Goal: Information Seeking & Learning: Check status

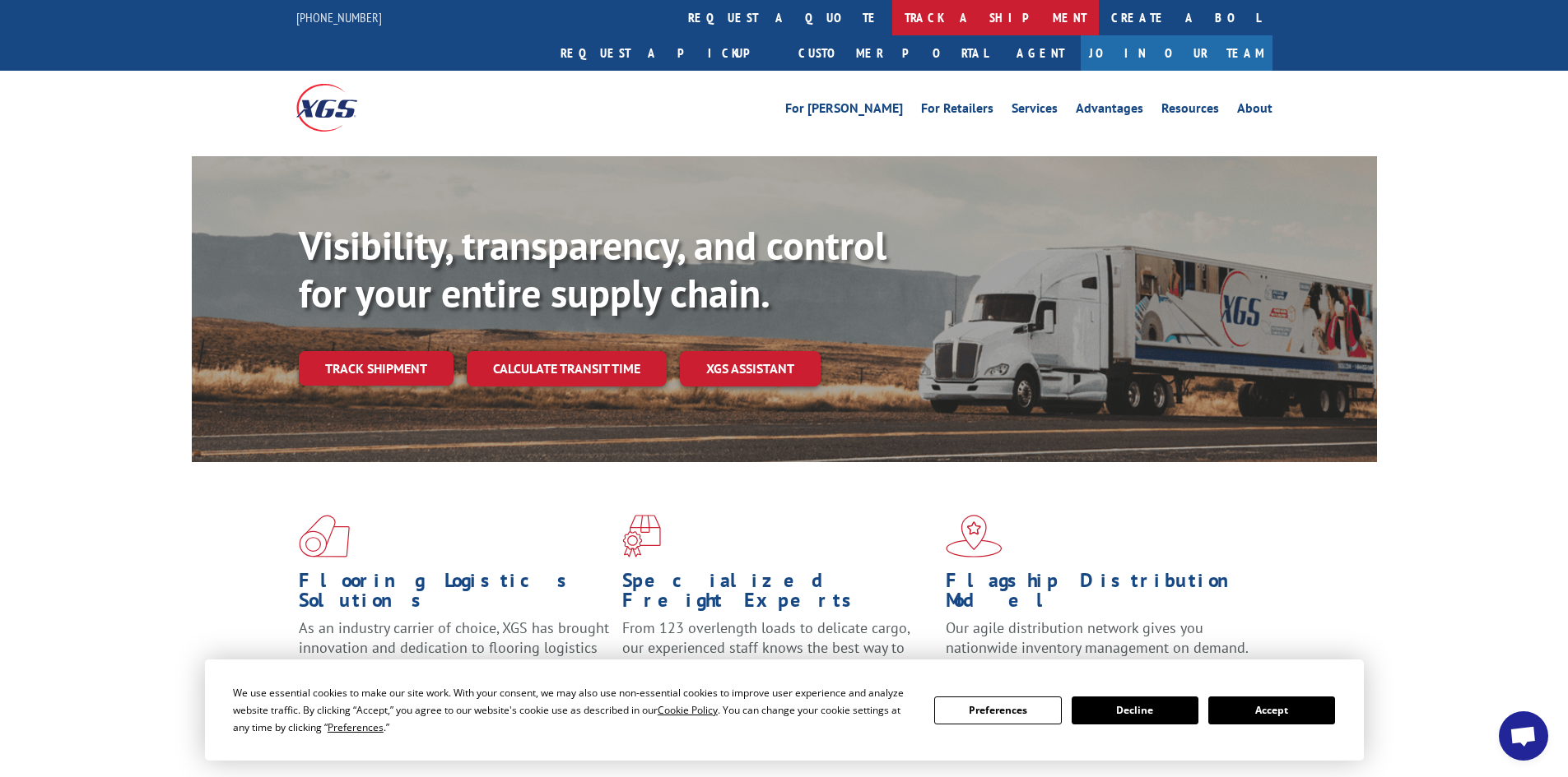
click at [892, 14] on link "track a shipment" at bounding box center [995, 18] width 207 height 35
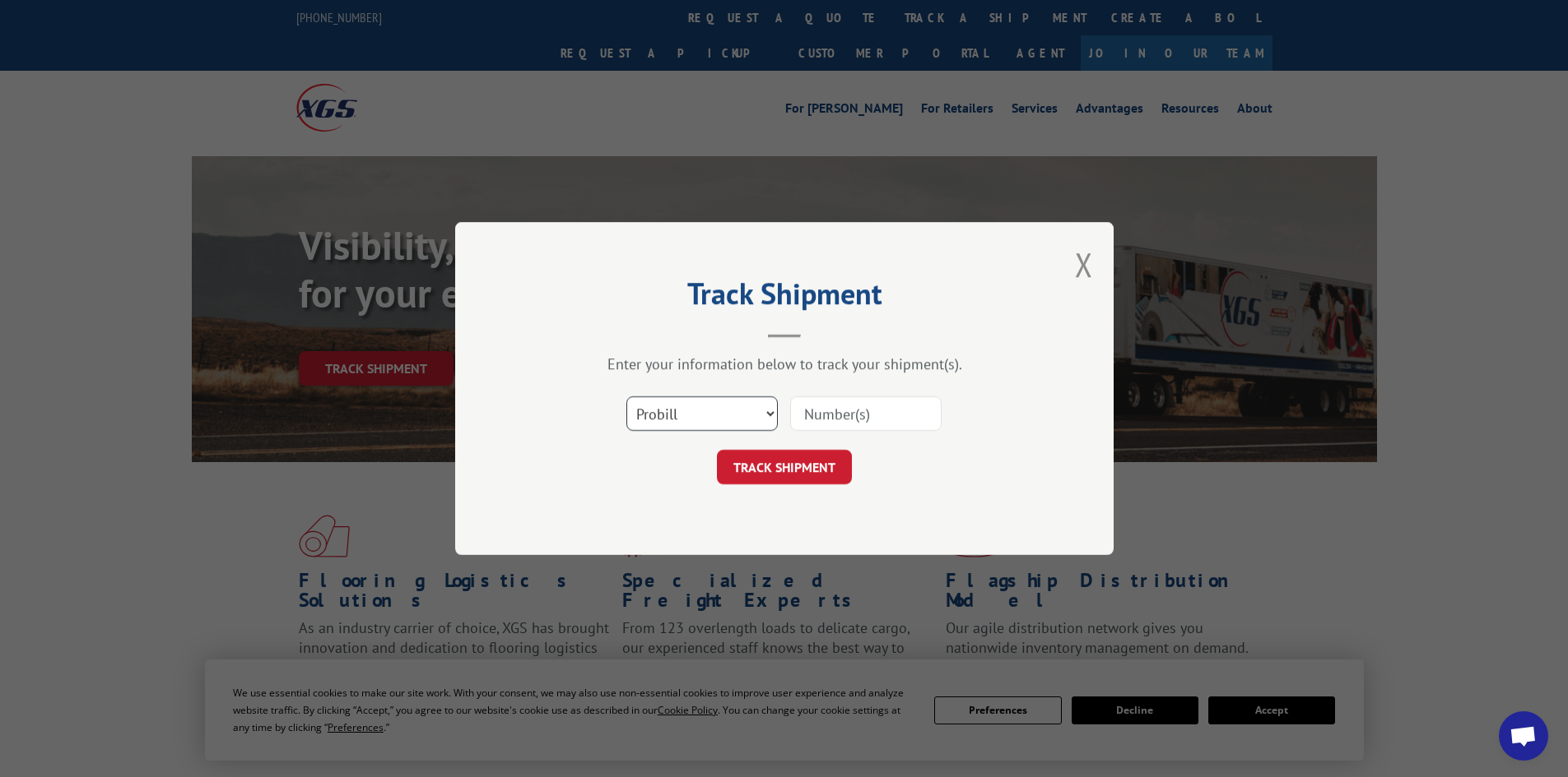
click at [738, 408] on select "Select category... Probill BOL PO" at bounding box center [702, 413] width 151 height 34
select select "bol"
click at [626, 396] on select "Select category... Probill BOL PO" at bounding box center [702, 413] width 151 height 34
click at [866, 418] on input at bounding box center [865, 413] width 151 height 34
paste input "6010691"
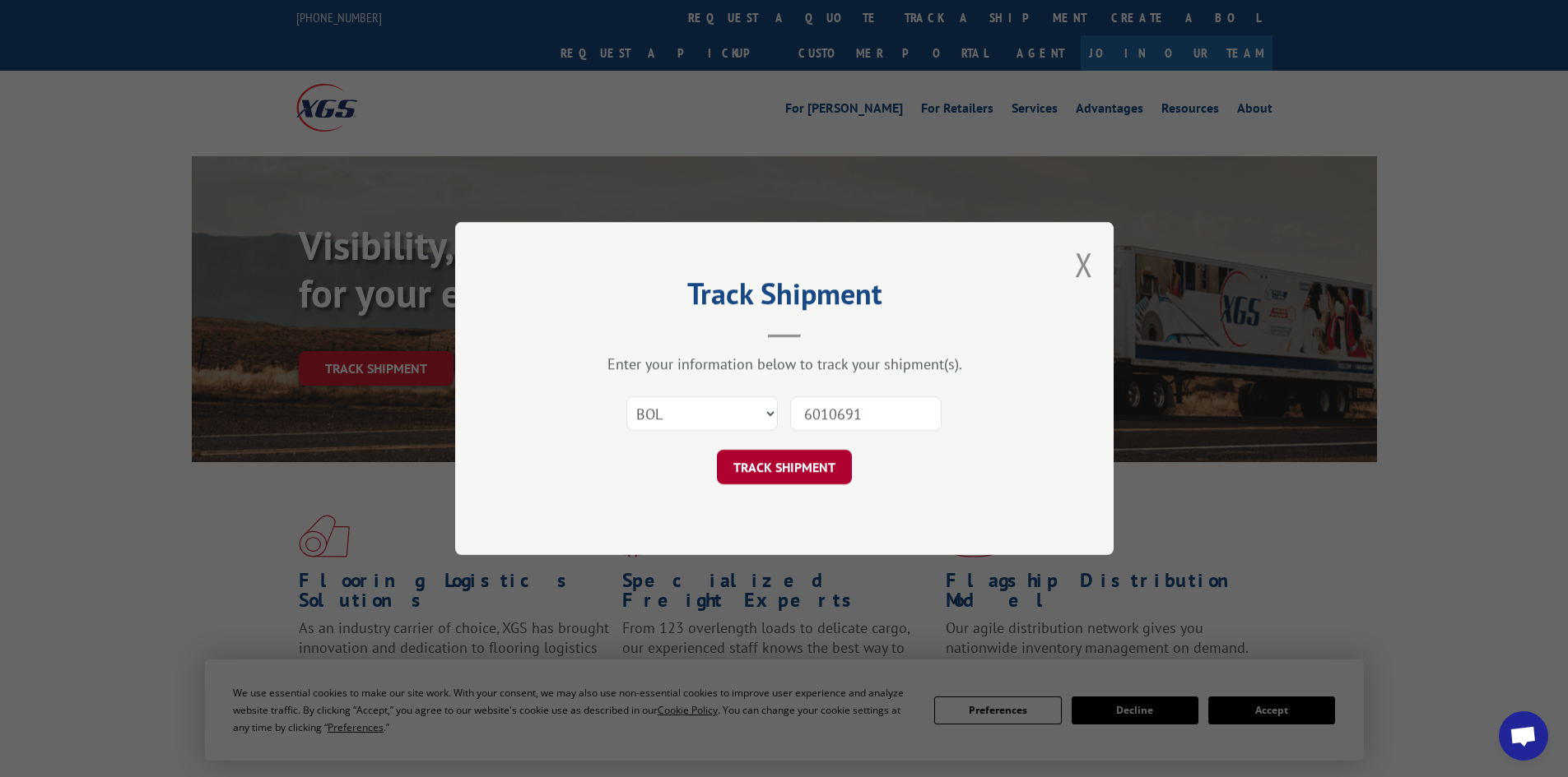
type input "6010691"
click at [800, 461] on button "TRACK SHIPMENT" at bounding box center [784, 467] width 135 height 34
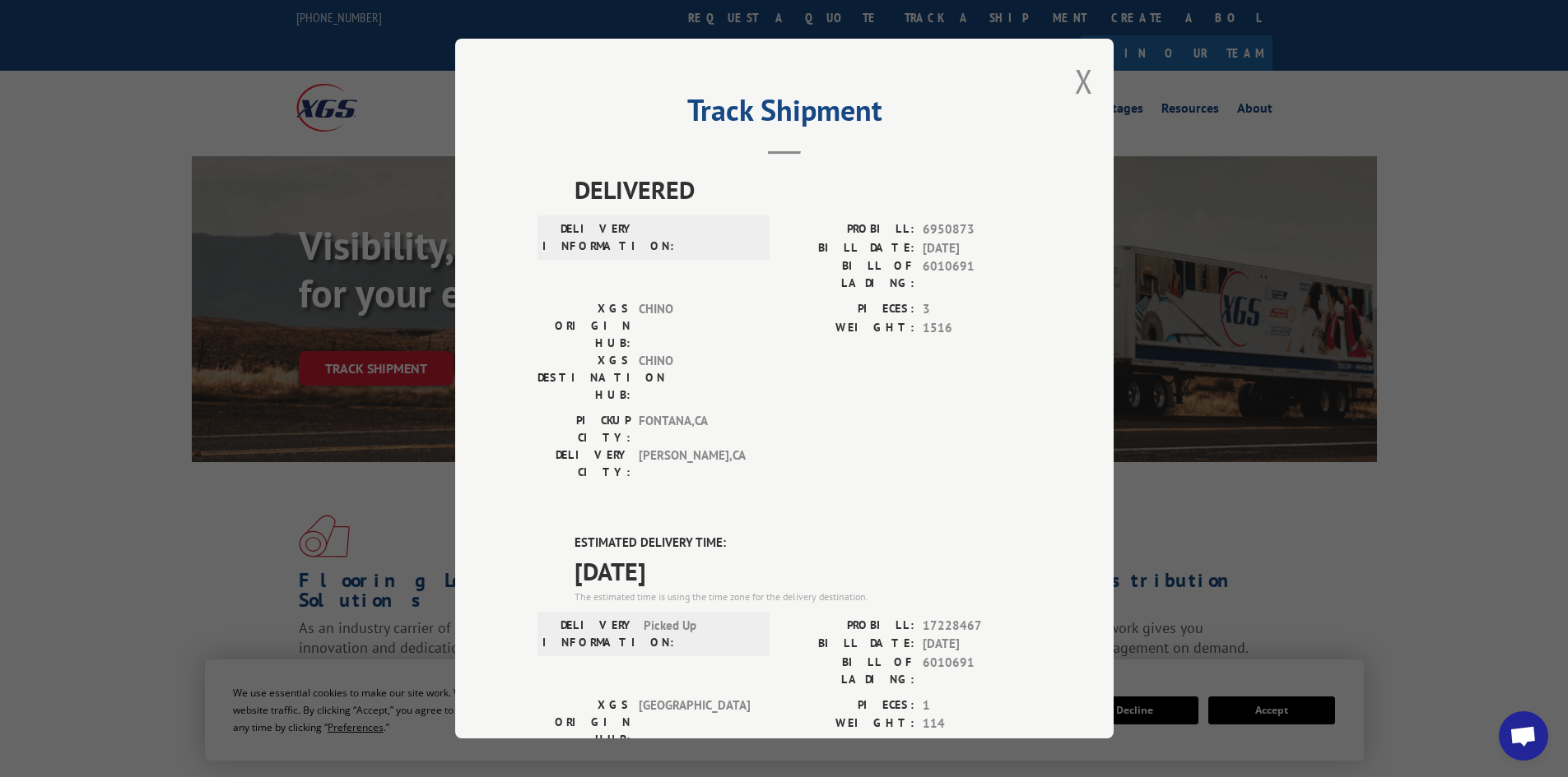
drag, startPoint x: 715, startPoint y: 475, endPoint x: 573, endPoint y: 441, distance: 146.0
click at [562, 434] on div "DELIVERED DELIVERY INFORMATION: PROBILL: 6950873 BILL DATE: [DATE] BILL OF LADI…" at bounding box center [784, 671] width 494 height 998
copy div "ESTIMATED DELIVERY TIME: [DATE]"
drag, startPoint x: 970, startPoint y: 563, endPoint x: 907, endPoint y: 561, distance: 63.0
click at [907, 654] on div "BILL OF LADING: 6010691" at bounding box center [908, 671] width 247 height 34
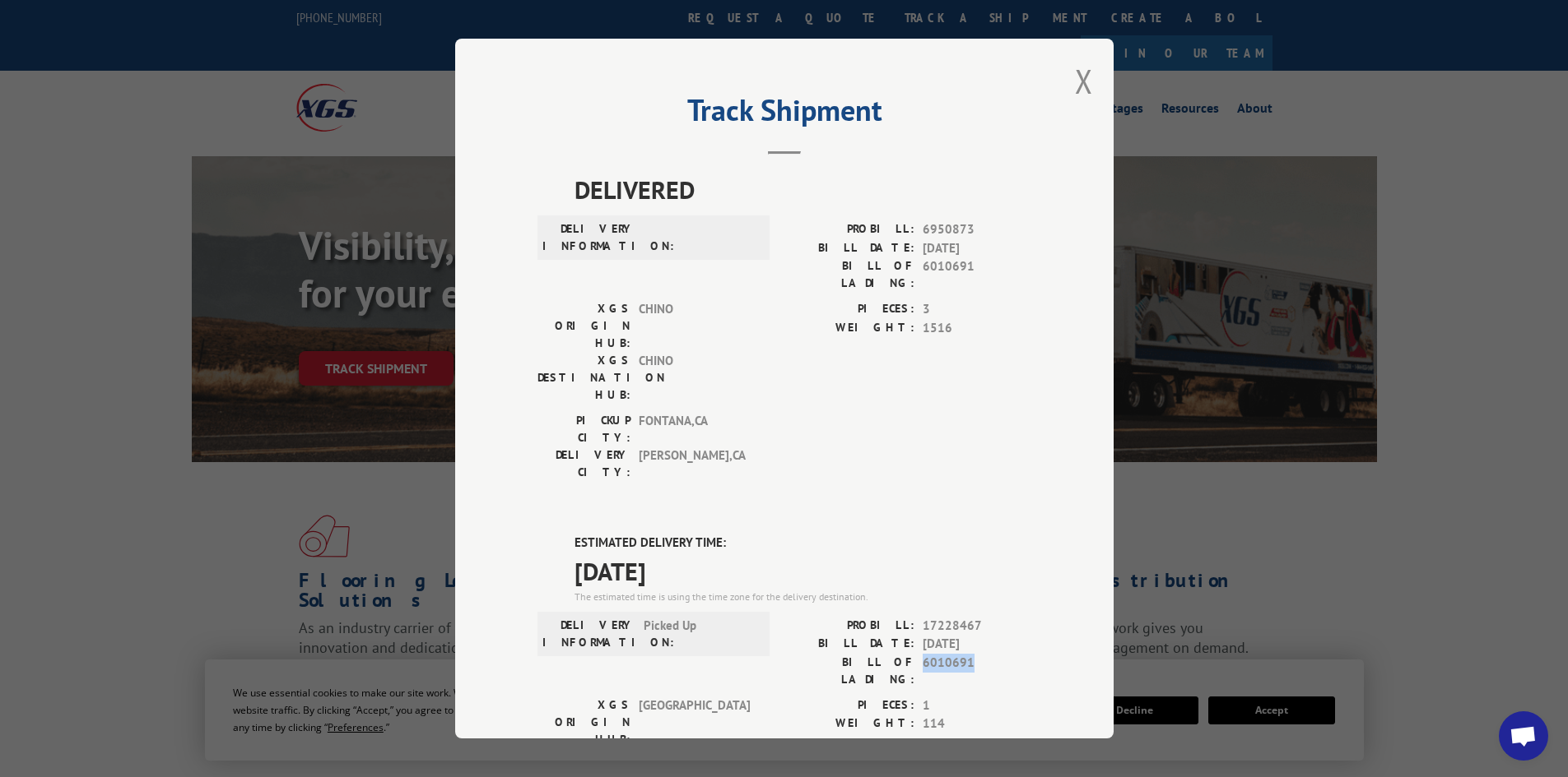
copy div "6010691"
